Goal: Transaction & Acquisition: Purchase product/service

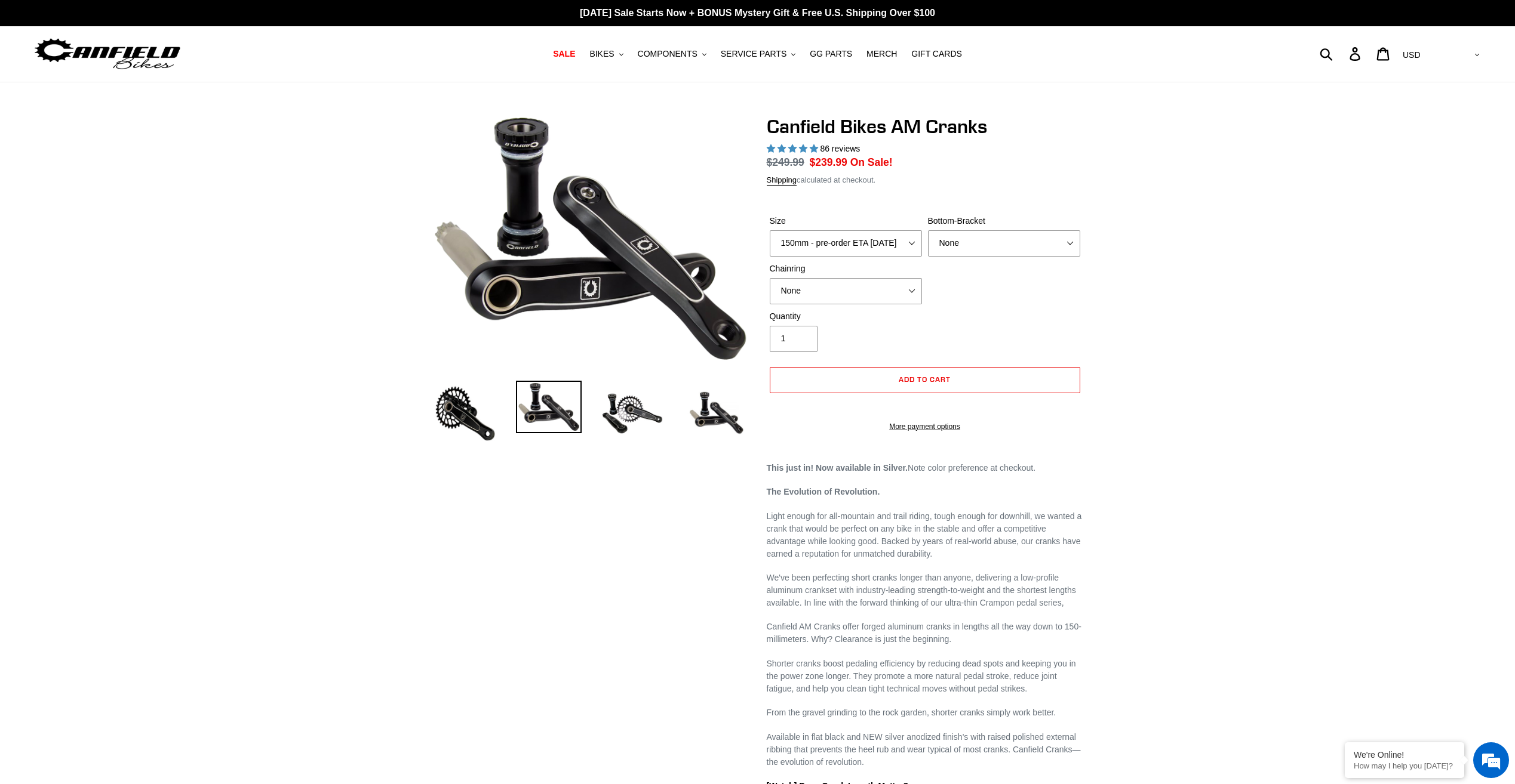
select select "highest-rating"
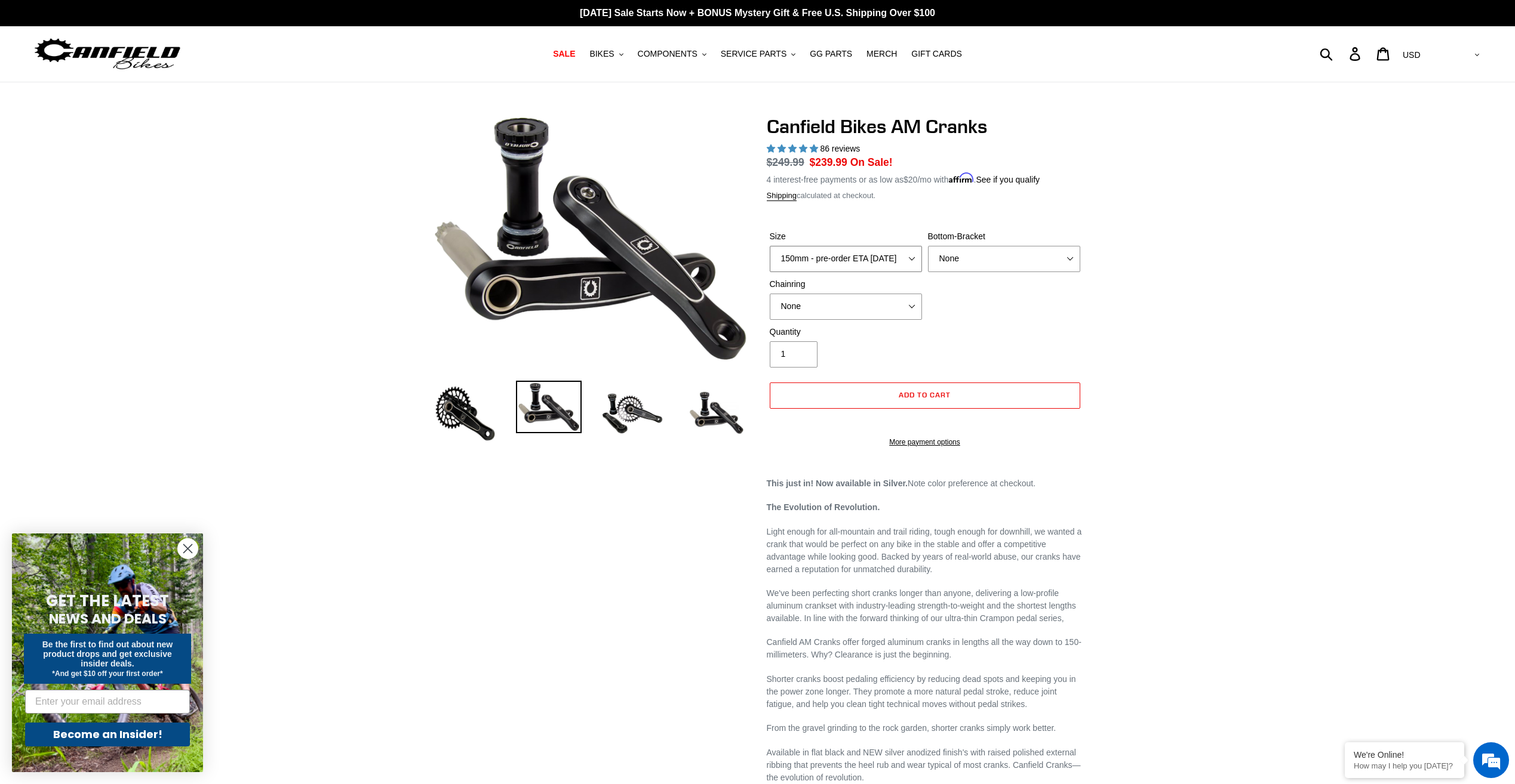
click at [865, 263] on select "150mm - pre-order ETA 9/30/25 155mm - pre-order ETA 9/30/25 160mm - pre-order E…" at bounding box center [845, 258] width 152 height 26
select select "155mm - pre-order ETA 9/30/25"
click at [769, 245] on select "150mm - pre-order ETA 9/30/25 155mm - pre-order ETA 9/30/25 160mm - pre-order E…" at bounding box center [845, 258] width 152 height 26
click at [982, 269] on select "None BSA Threaded 68/73mm Press Fit PF92" at bounding box center [1003, 258] width 152 height 26
select select "BSA Threaded 68/73mm"
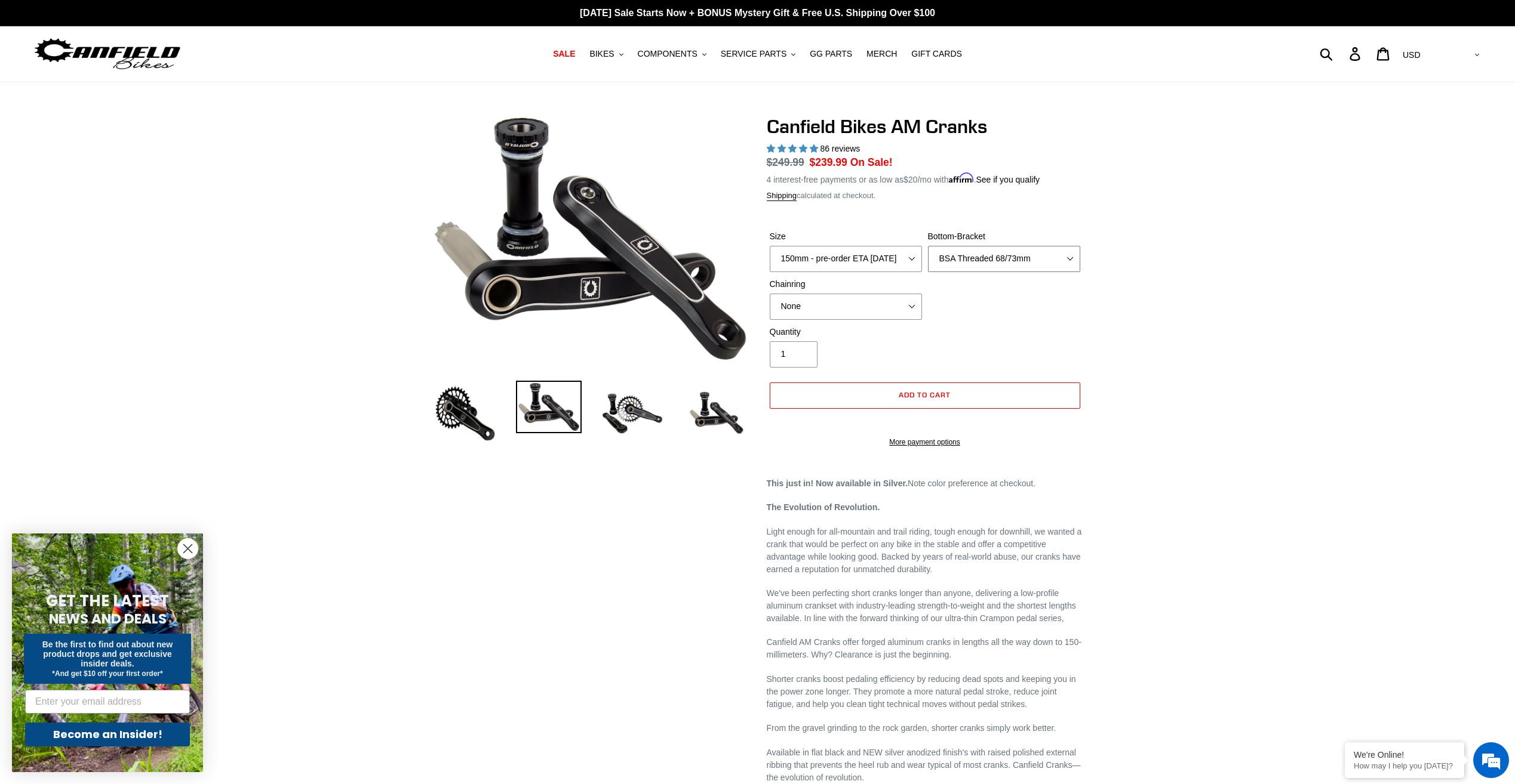
click at [928, 245] on select "None BSA Threaded 68/73mm Press Fit PF92" at bounding box center [1003, 258] width 152 height 26
click at [967, 301] on div "Size 150mm - pre-order ETA 9/30/25 155mm - pre-order ETA 9/30/25 160mm - pre-or…" at bounding box center [925, 278] width 317 height 95
click at [893, 300] on select "None 30t Round (Boost 148) 30t Oval (Boost 148) 32t Round (Boost 148) 32t Oval …" at bounding box center [845, 307] width 152 height 26
select select "34t Round (Boost 148)"
click at [769, 294] on select "None 30t Round (Boost 148) 30t Oval (Boost 148) 32t Round (Boost 148) 32t Oval …" at bounding box center [845, 307] width 152 height 26
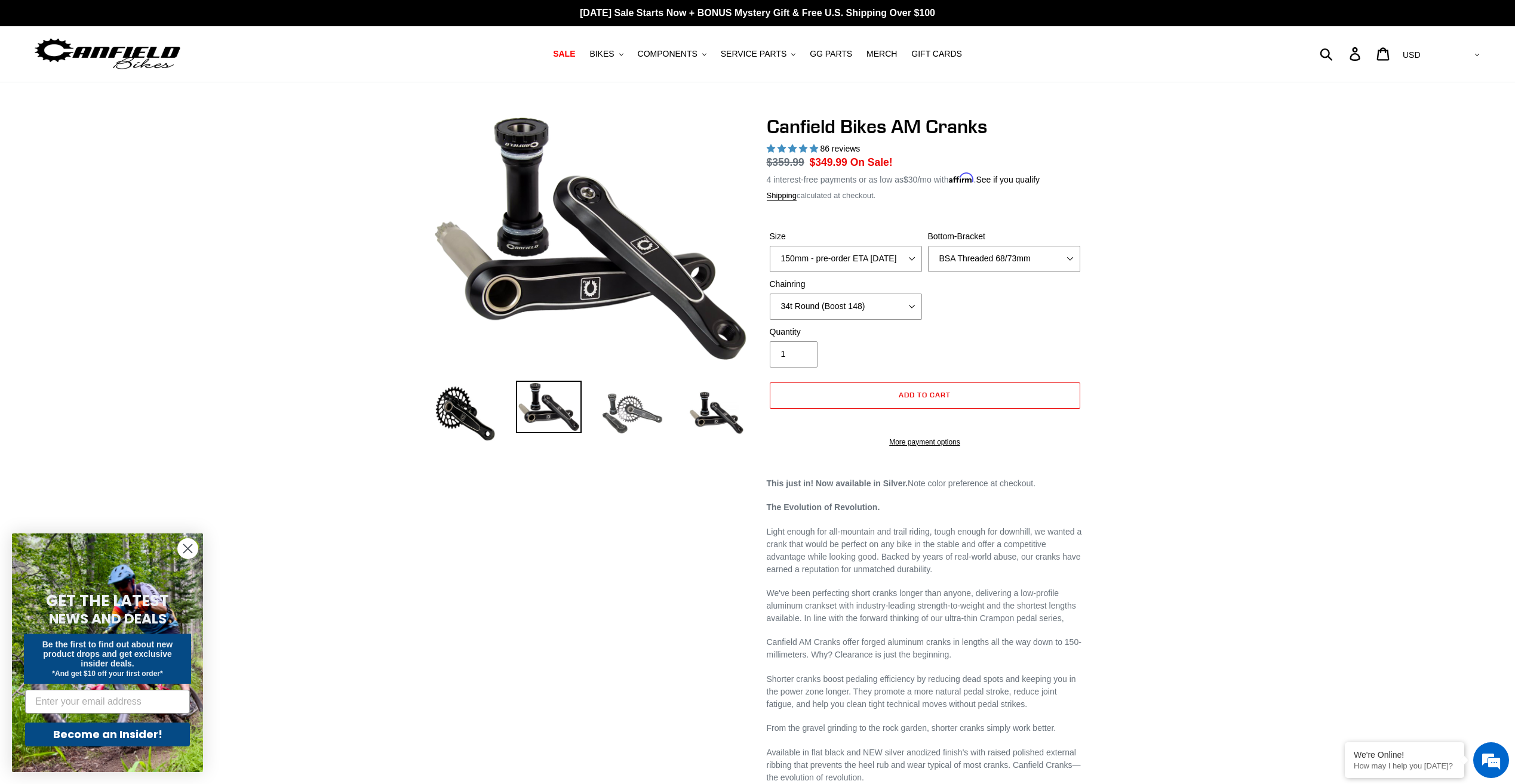
click at [643, 407] on img at bounding box center [632, 413] width 66 height 66
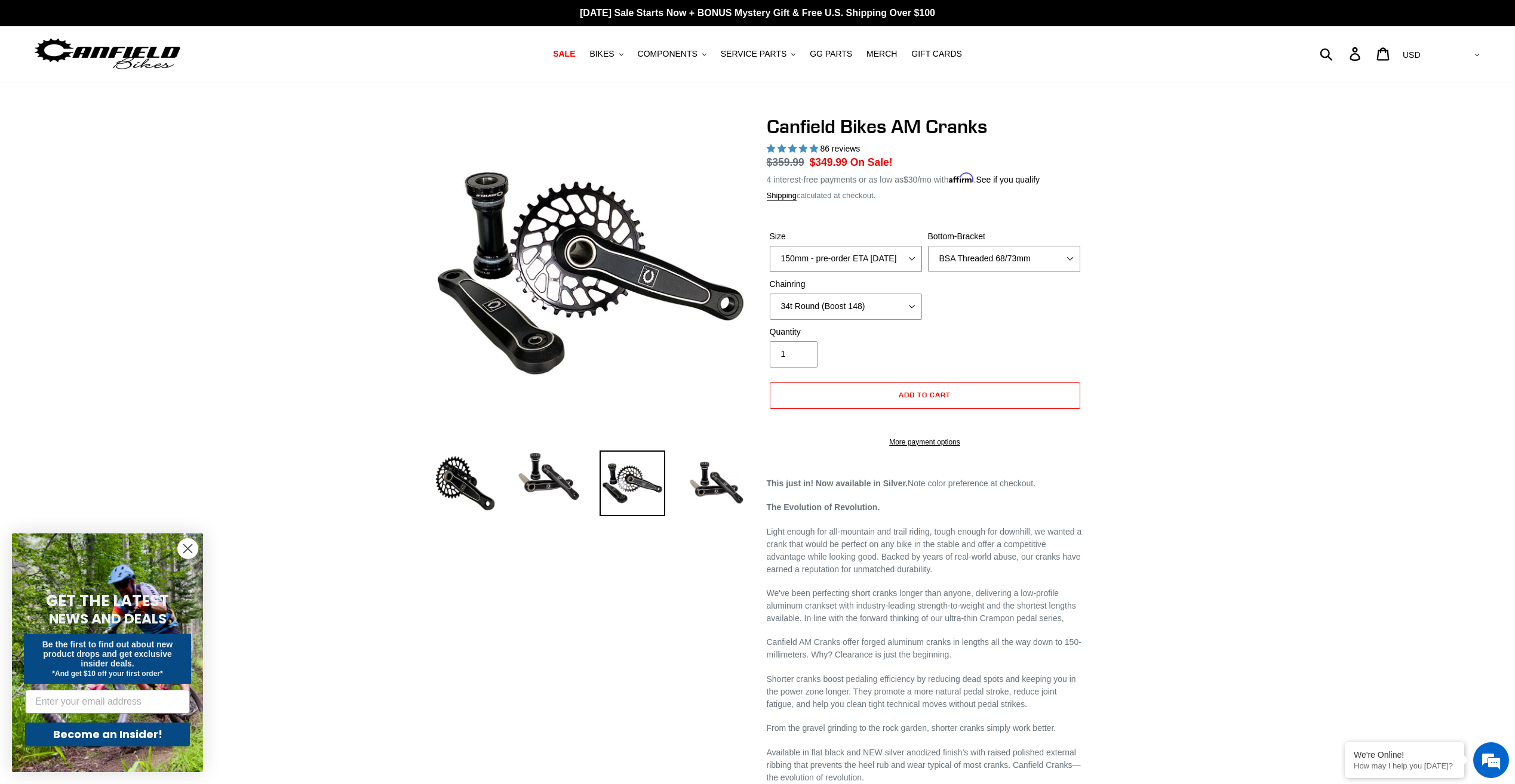
click at [831, 262] on select "150mm - pre-order ETA 9/30/25 155mm - pre-order ETA 9/30/25 160mm - pre-order E…" at bounding box center [845, 258] width 152 height 26
click at [835, 257] on select "150mm - pre-order ETA 9/30/25 155mm - pre-order ETA 9/30/25 160mm - pre-order E…" at bounding box center [845, 258] width 152 height 26
click at [891, 304] on select "None 30t Round (Boost 148) 30t Oval (Boost 148) 32t Round (Boost 148) 32t Oval …" at bounding box center [845, 307] width 152 height 26
click at [898, 307] on select "None 30t Round (Boost 148) 30t Oval (Boost 148) 32t Round (Boost 148) 32t Oval …" at bounding box center [845, 307] width 152 height 26
click at [675, 58] on span "COMPONENTS" at bounding box center [668, 53] width 59 height 10
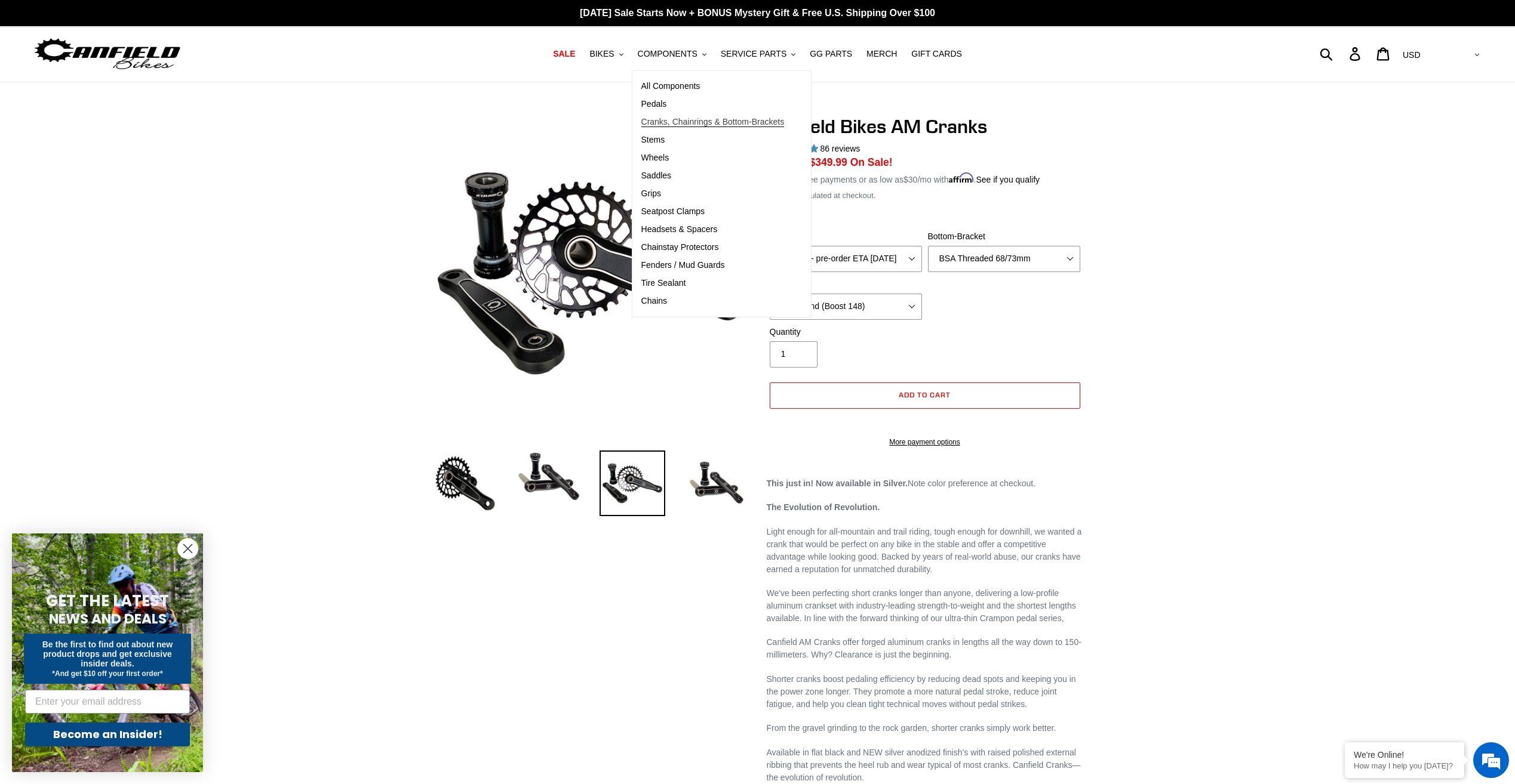
click at [695, 120] on span "Cranks, Chainrings & Bottom-Brackets" at bounding box center [713, 121] width 143 height 10
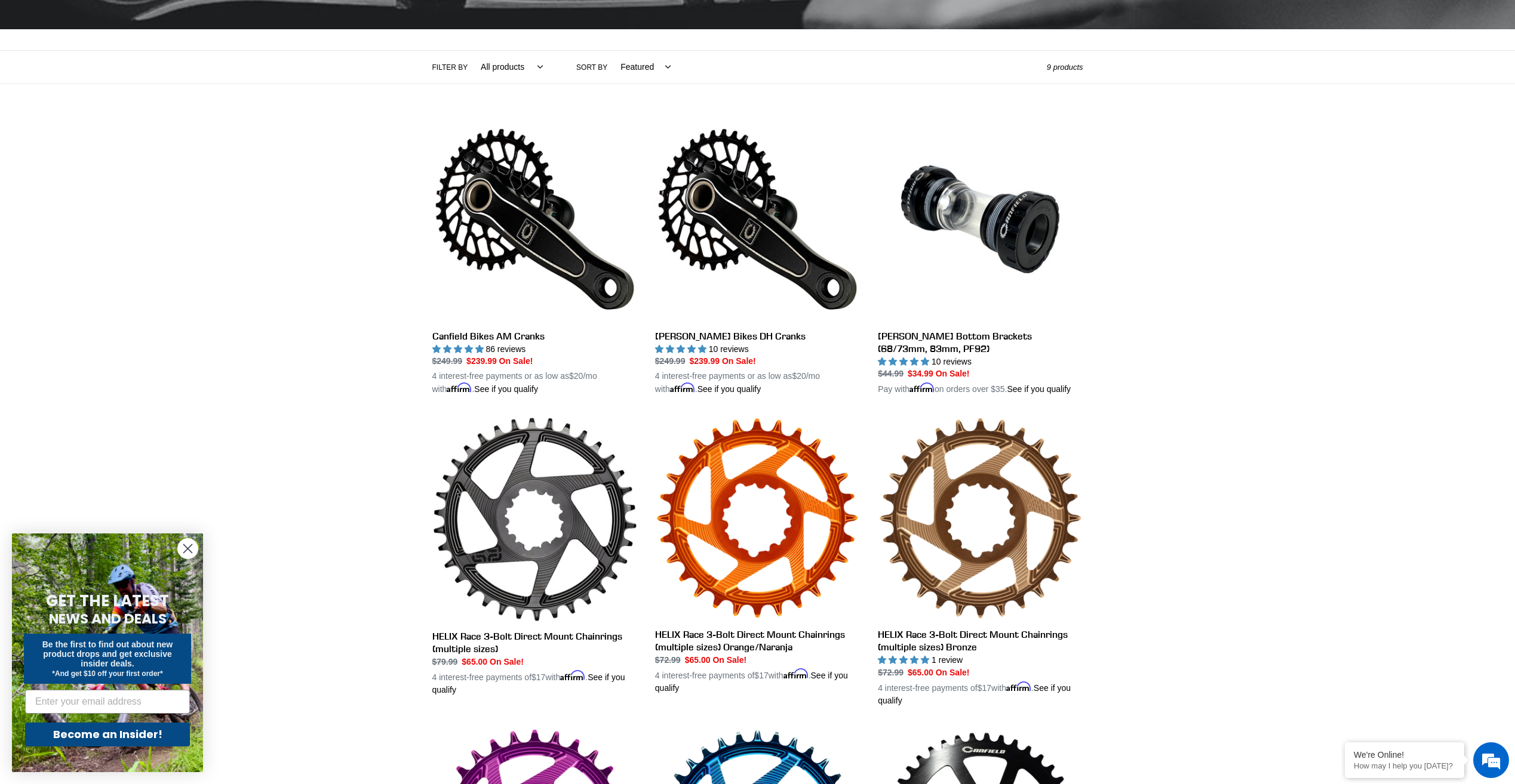
scroll to position [198, 0]
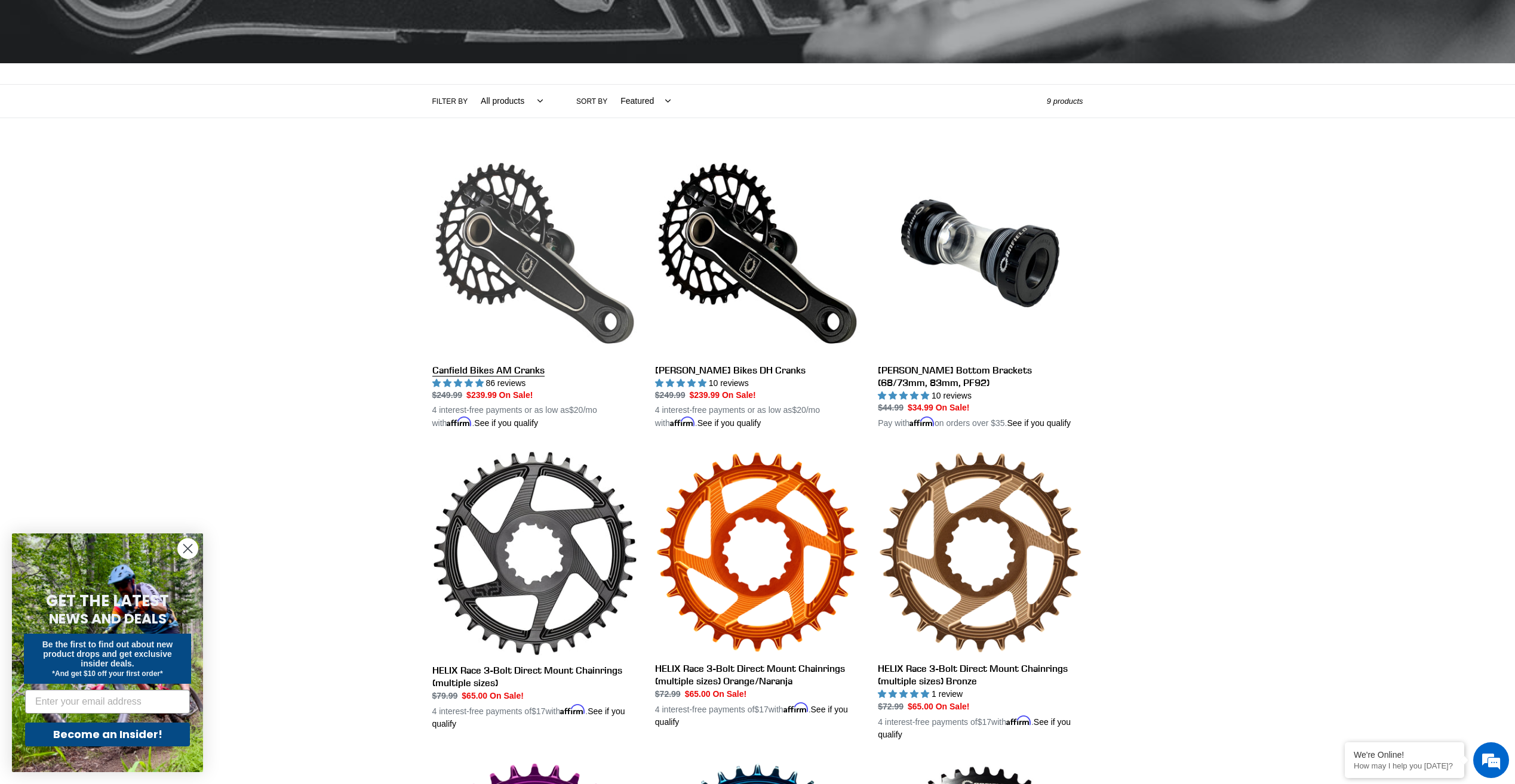
click at [484, 370] on link "Canfield Bikes AM Cranks" at bounding box center [535, 290] width 205 height 280
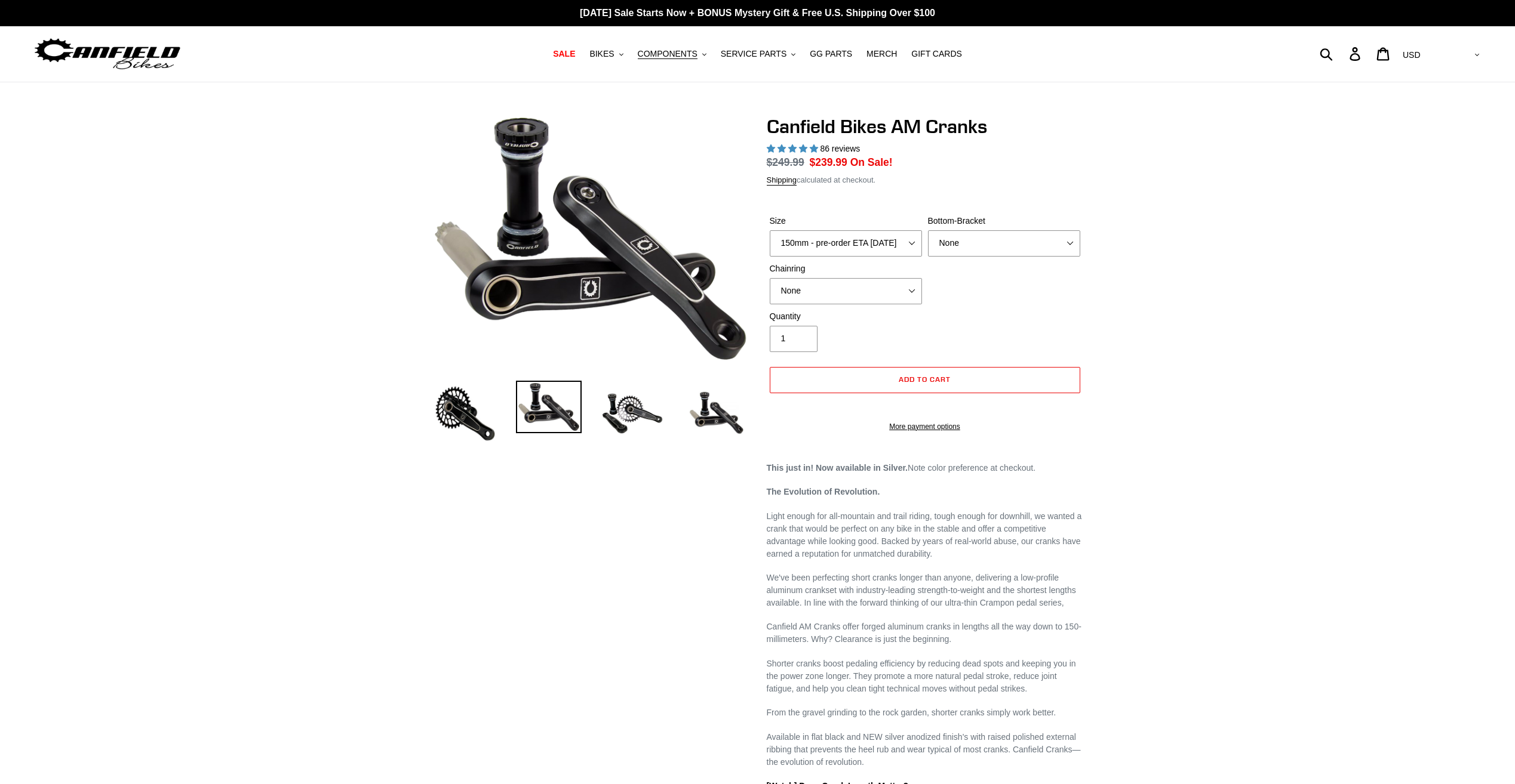
select select "highest-rating"
